Goal: Task Accomplishment & Management: Complete application form

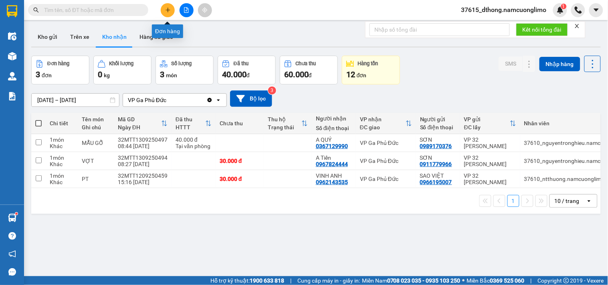
click at [167, 10] on icon "plus" at bounding box center [167, 10] width 4 height 0
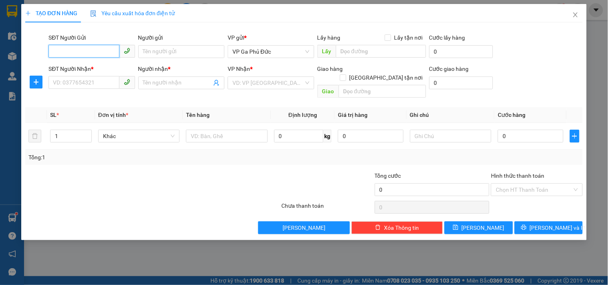
click at [102, 46] on input "SĐT Người Gửi" at bounding box center [83, 51] width 71 height 13
click at [95, 67] on div "0378815672 - NGÀ" at bounding box center [91, 67] width 77 height 9
type input "0378815672"
type input "NGÀ"
type input "0378815672"
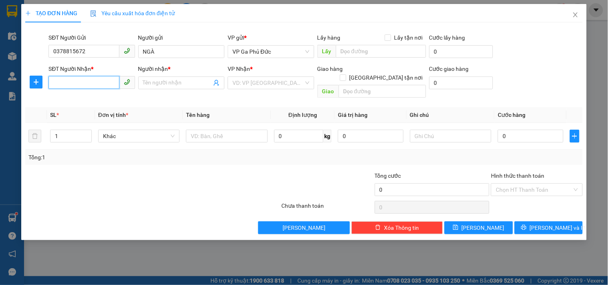
click at [84, 77] on input "SĐT Người Nhận *" at bounding box center [83, 82] width 71 height 13
click at [97, 114] on div "0362766133 - CÔNG" at bounding box center [91, 111] width 77 height 9
type input "0362766133"
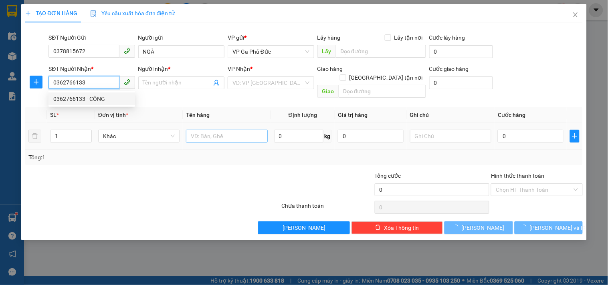
type input "CÔNG"
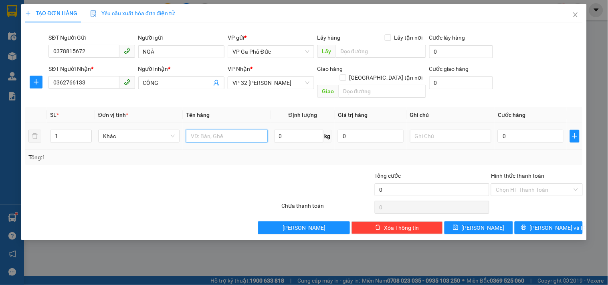
click at [210, 130] on input "text" at bounding box center [226, 136] width 81 height 13
type input "HỒ SƠ"
type input "3"
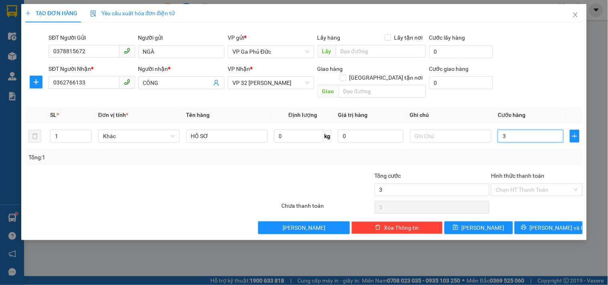
type input "30"
type input "30.000"
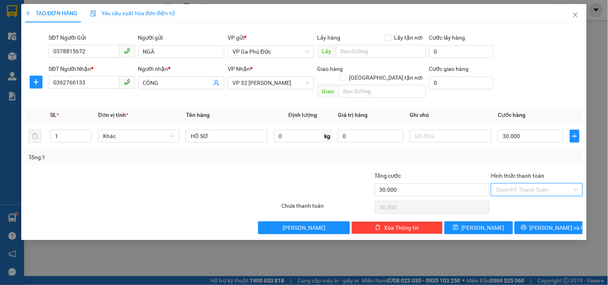
click at [555, 184] on input "Hình thức thanh toán" at bounding box center [534, 190] width 76 height 12
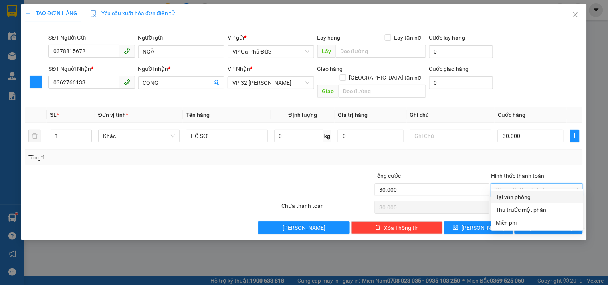
click at [523, 199] on div "Tại văn phòng" at bounding box center [537, 197] width 82 height 9
type input "0"
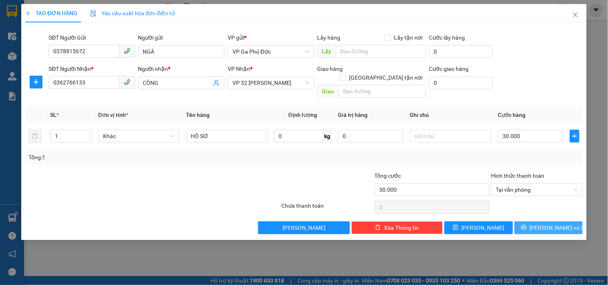
click at [558, 224] on span "[PERSON_NAME] và In" at bounding box center [558, 228] width 56 height 9
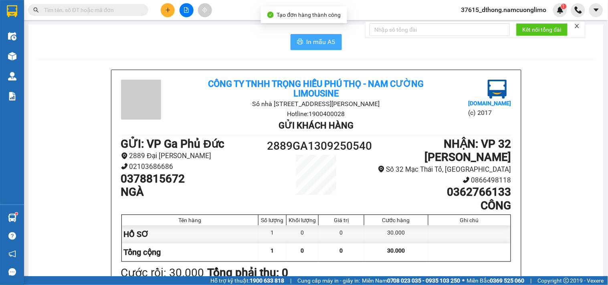
click at [322, 41] on span "In mẫu A5" at bounding box center [321, 42] width 29 height 10
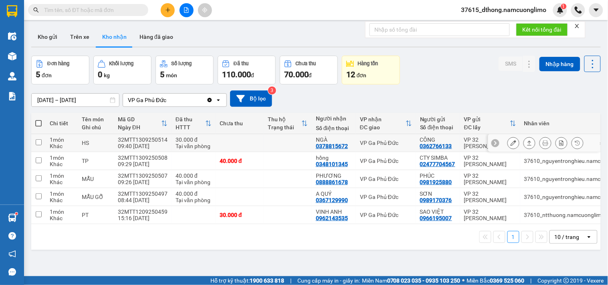
drag, startPoint x: 38, startPoint y: 146, endPoint x: 42, endPoint y: 145, distance: 5.1
click at [36, 145] on input "checkbox" at bounding box center [39, 142] width 6 height 6
checkbox input "true"
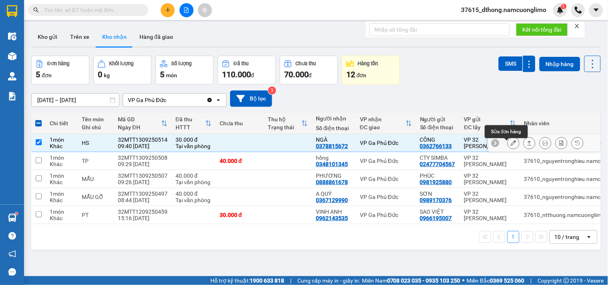
click at [511, 146] on icon at bounding box center [514, 143] width 6 height 6
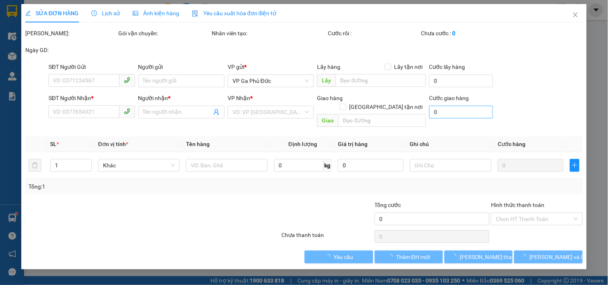
type input "0362766133"
type input "CÔNG"
type input "0378815672"
type input "NGÀ"
type input "30.000"
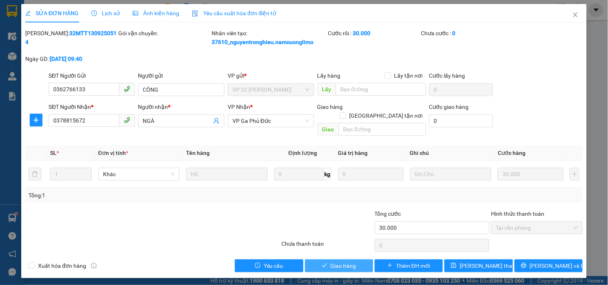
click at [349, 262] on span "Giao hàng" at bounding box center [344, 266] width 26 height 9
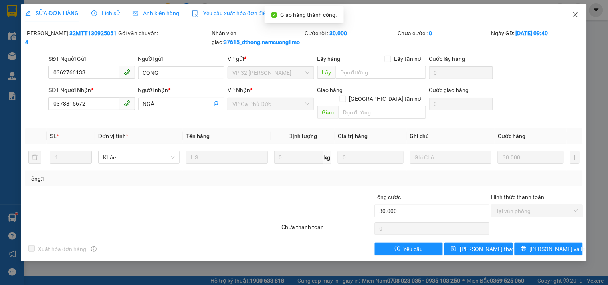
click at [574, 14] on icon "close" at bounding box center [575, 14] width 4 height 5
